Goal: Task Accomplishment & Management: Use online tool/utility

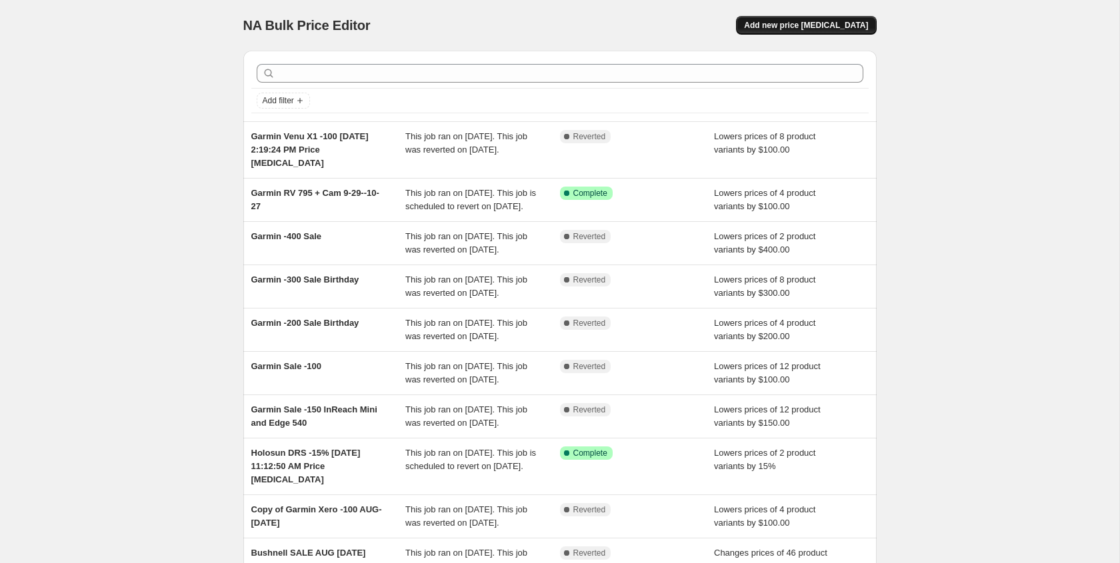
click at [803, 30] on span "Add new price [MEDICAL_DATA]" at bounding box center [806, 25] width 124 height 11
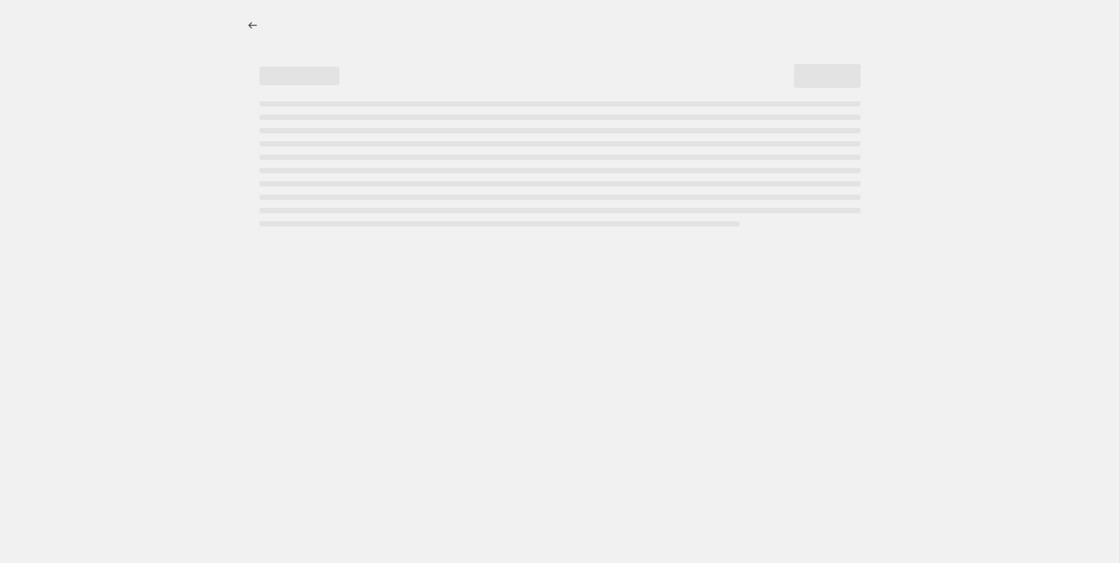
select select "percentage"
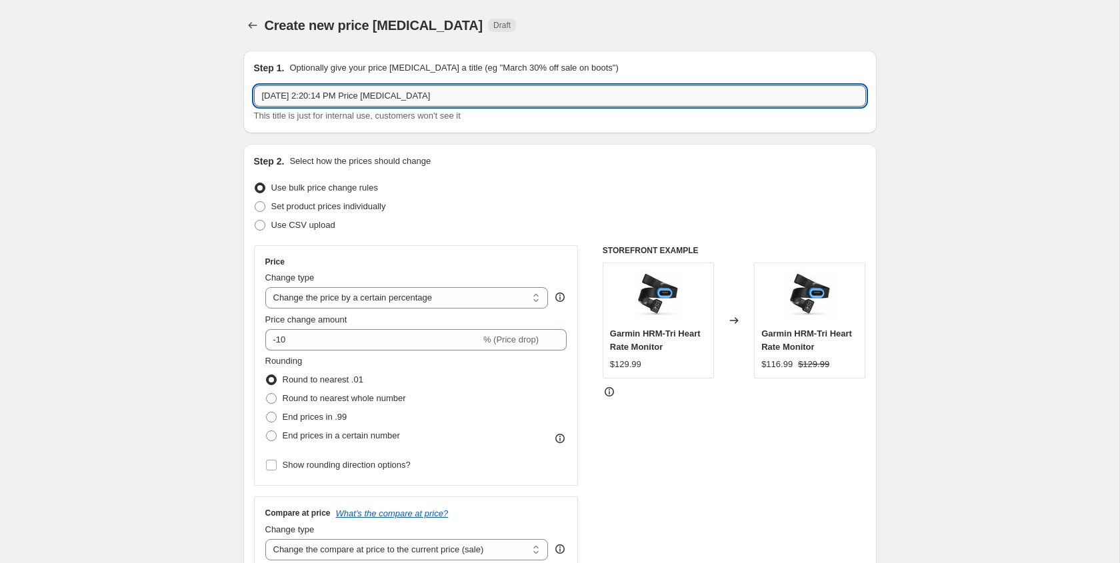
click at [263, 96] on input "[DATE] 2:20:14 PM Price [MEDICAL_DATA]" at bounding box center [560, 95] width 612 height 21
paste input "139.3"
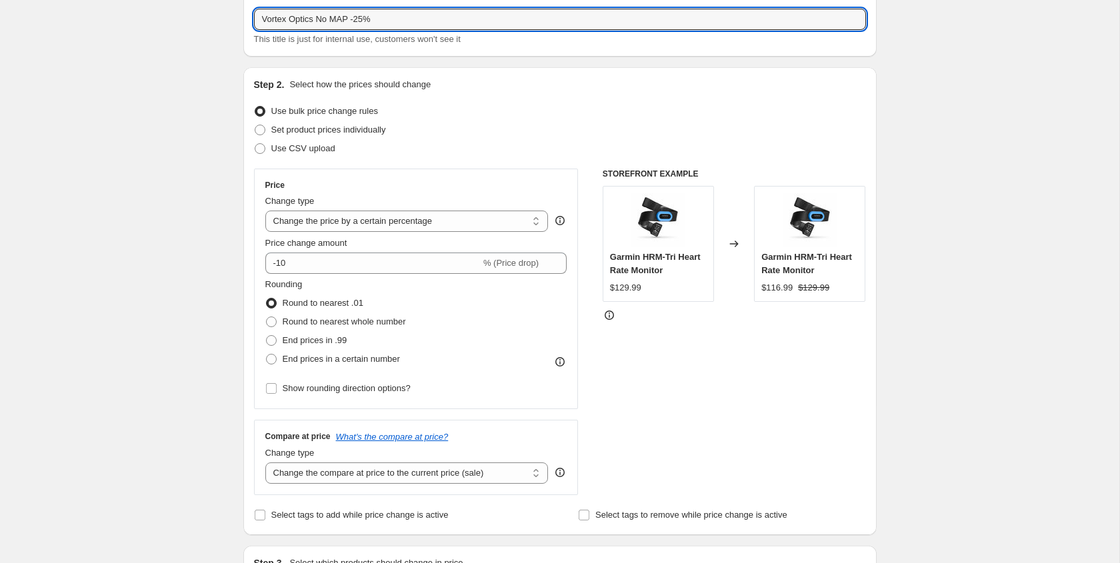
scroll to position [86, 0]
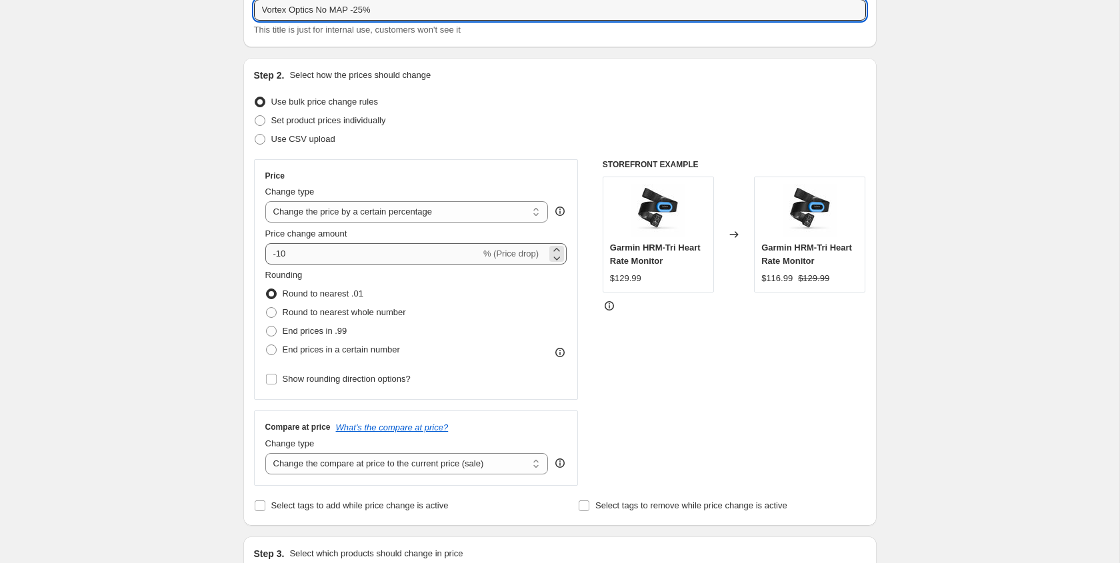
type input "Vortex Optics No MAP -25%"
click at [293, 255] on input "-10" at bounding box center [372, 253] width 215 height 21
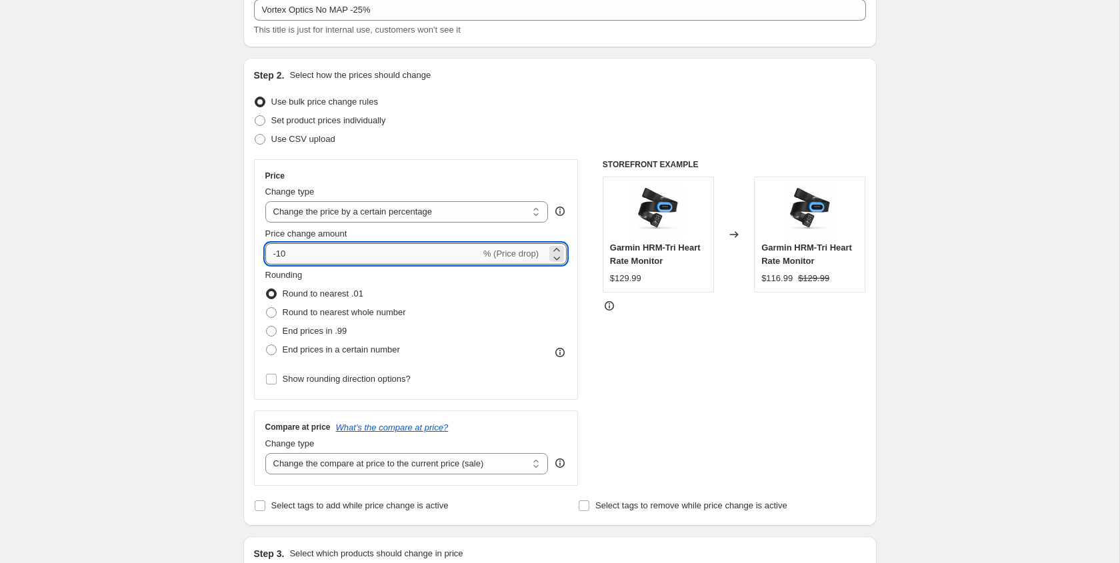
type input "-1"
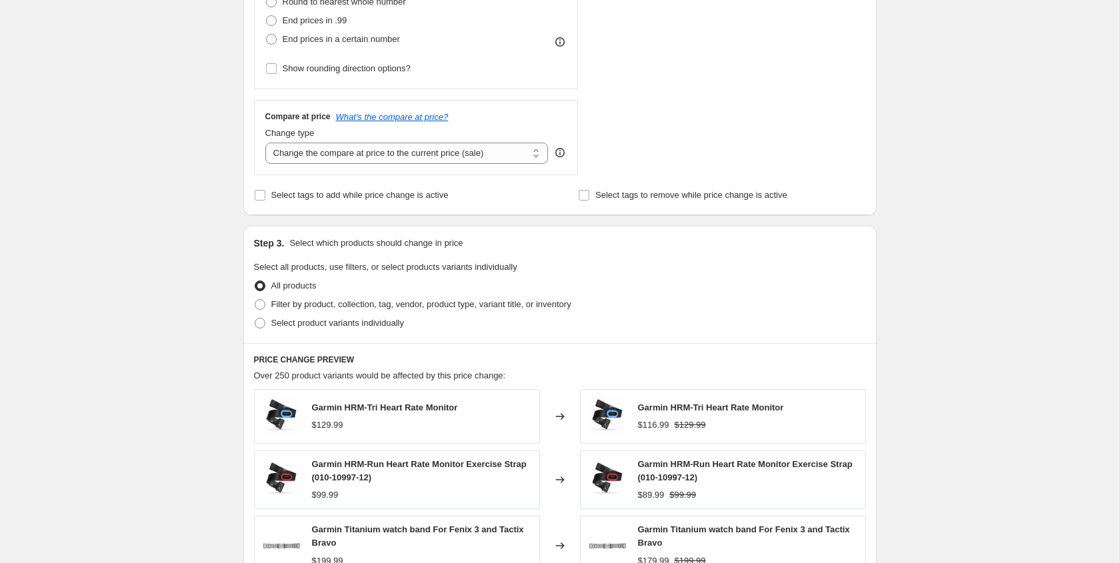
scroll to position [399, 0]
type input "-25"
click at [261, 321] on span at bounding box center [260, 321] width 11 height 11
click at [255, 317] on input "Select product variants individually" at bounding box center [255, 316] width 1 height 1
radio input "true"
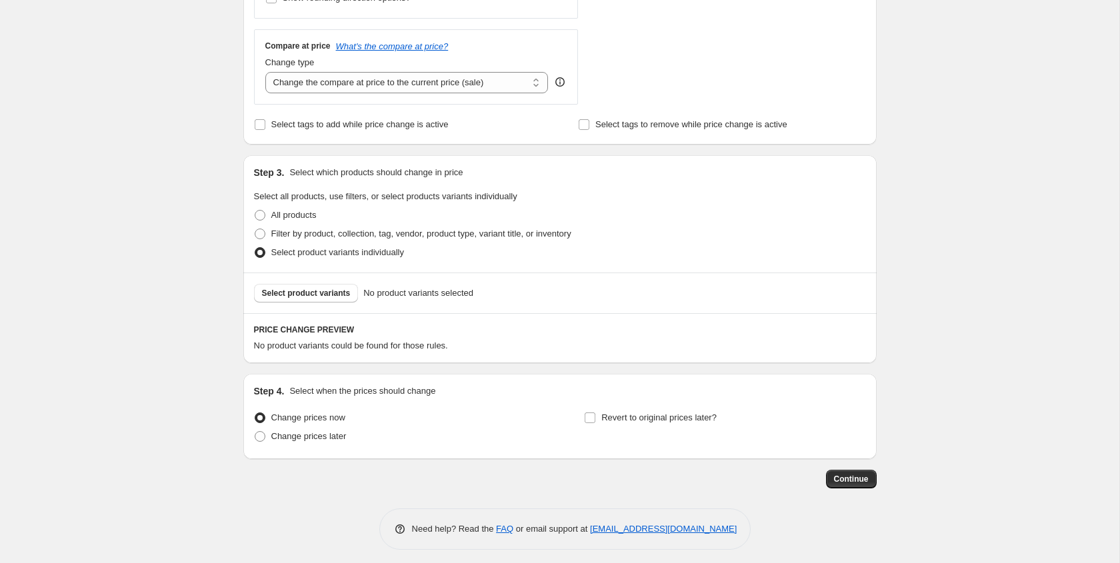
scroll to position [474, 0]
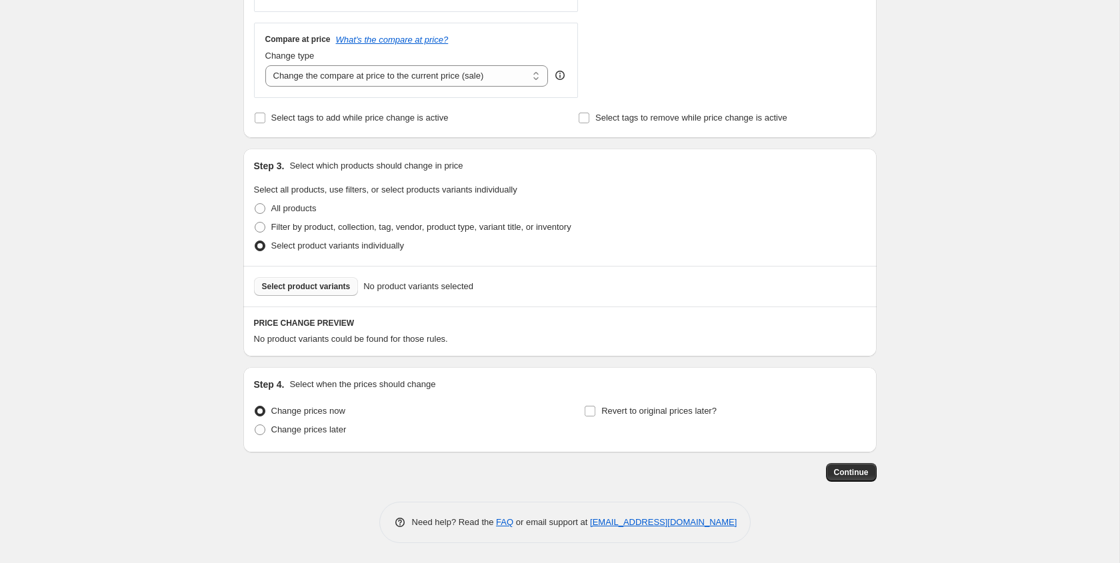
click at [303, 286] on span "Select product variants" at bounding box center [306, 286] width 89 height 11
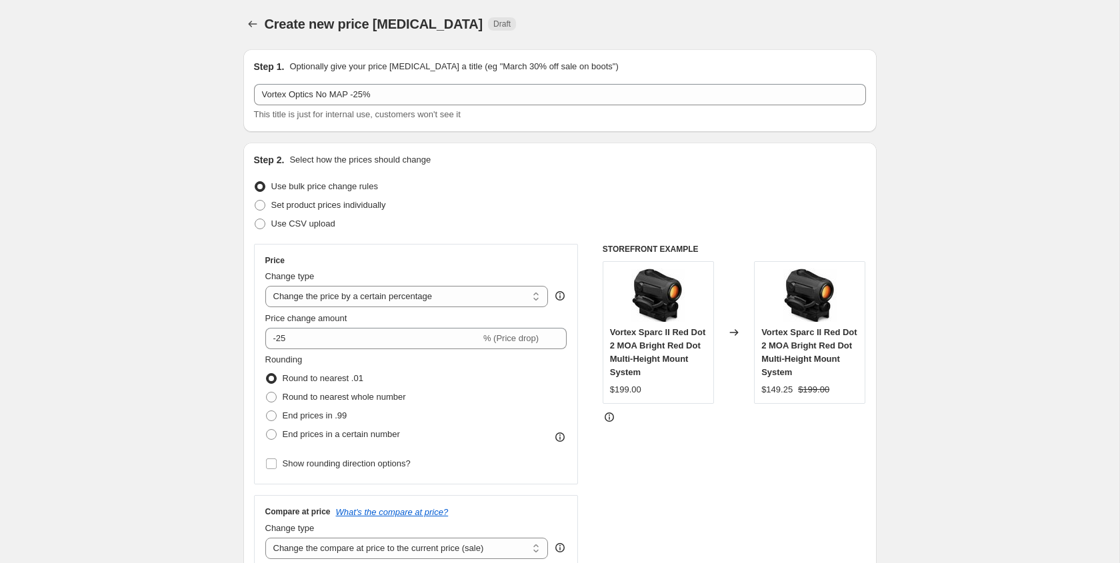
scroll to position [0, 0]
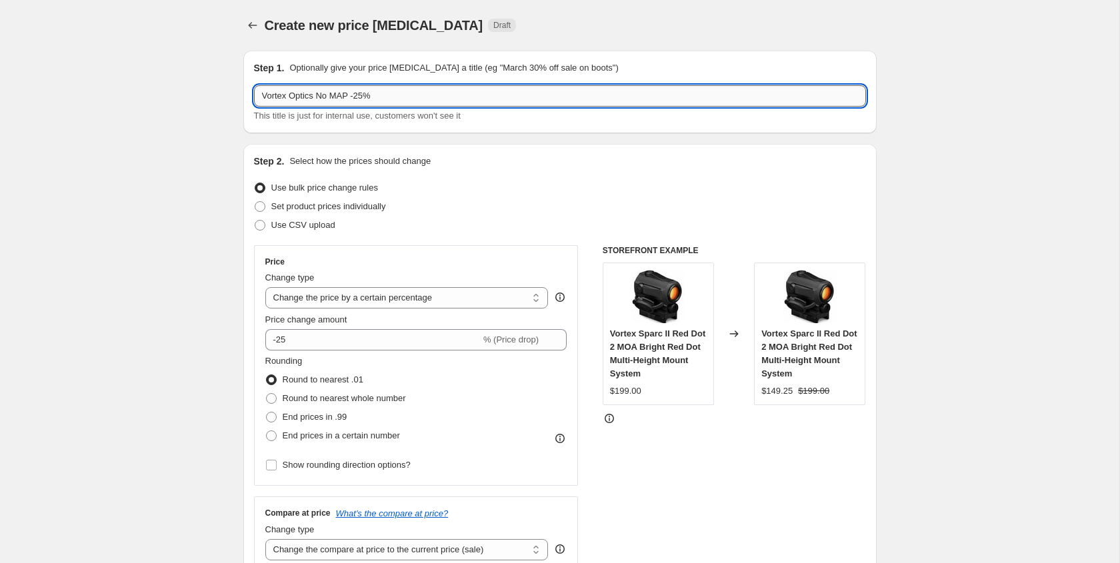
click at [407, 97] on input "Vortex Optics No MAP -25%" at bounding box center [560, 95] width 612 height 21
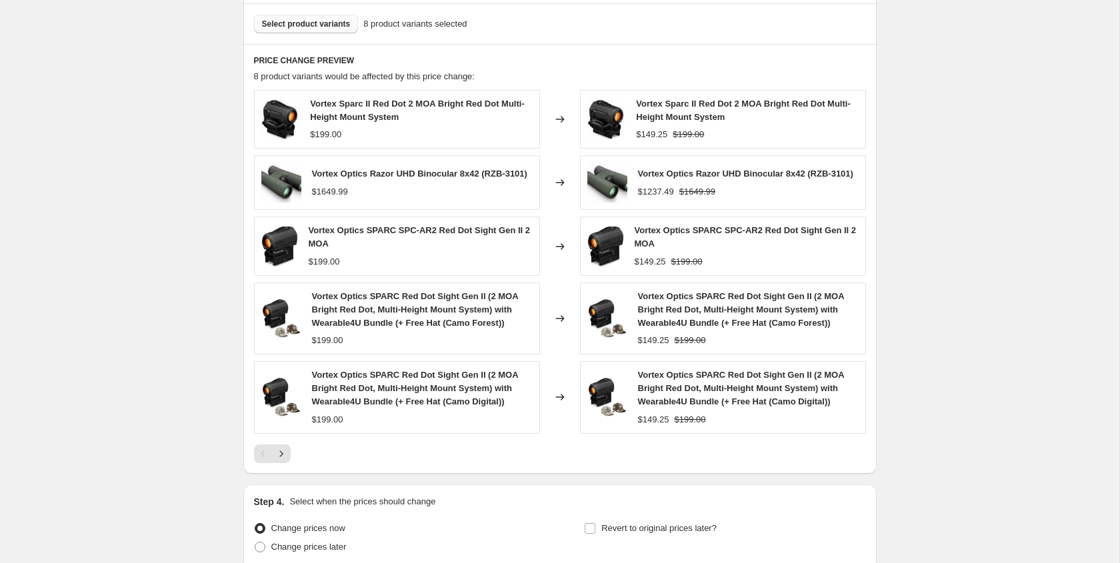
scroll to position [858, 0]
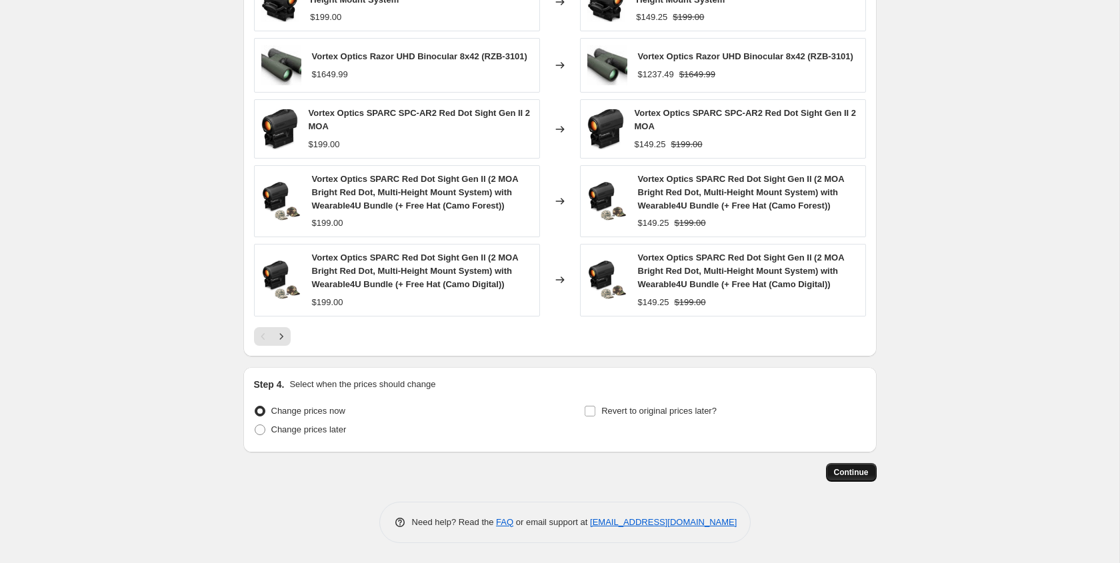
type input "Vortex Optics No MAP -25% SPARC SPC-AR2 and RZB-3101"
click at [851, 473] on span "Continue" at bounding box center [851, 472] width 35 height 11
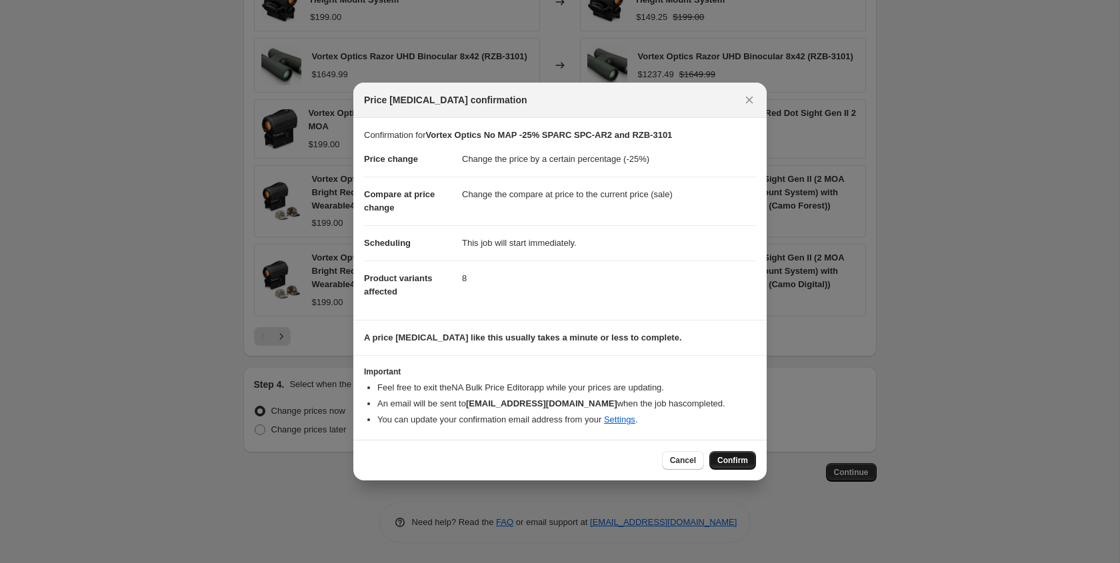
click at [727, 463] on span "Confirm" at bounding box center [732, 460] width 31 height 11
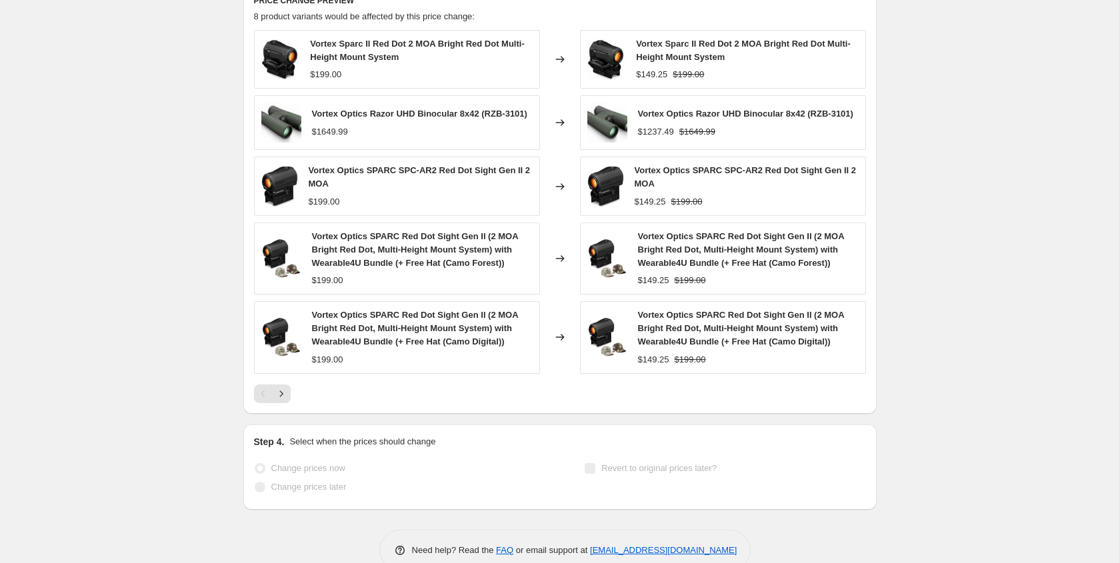
select select "percentage"
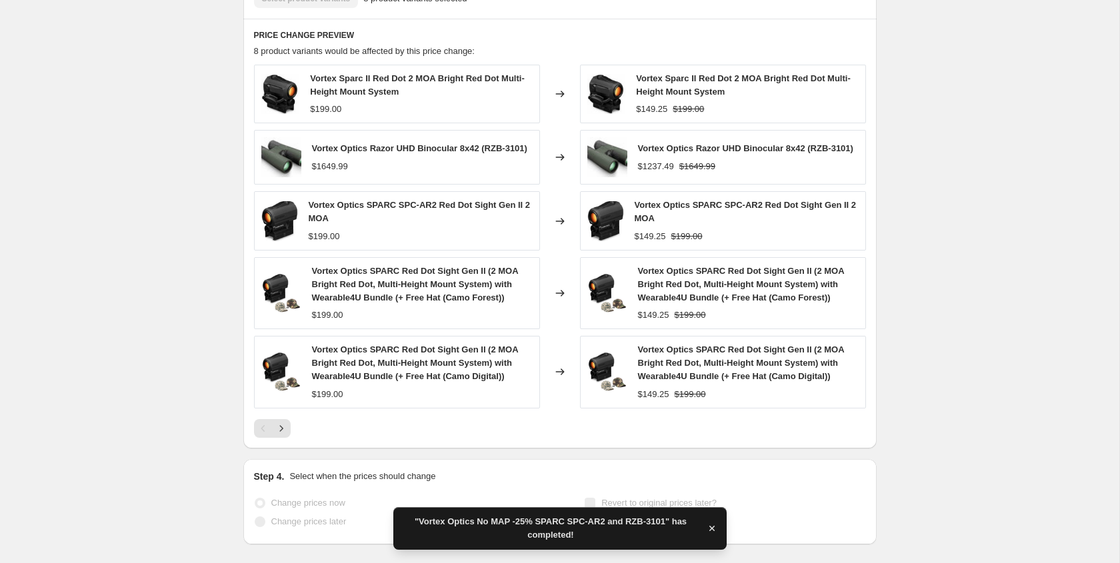
scroll to position [0, 0]
